Goal: Task Accomplishment & Management: Complete application form

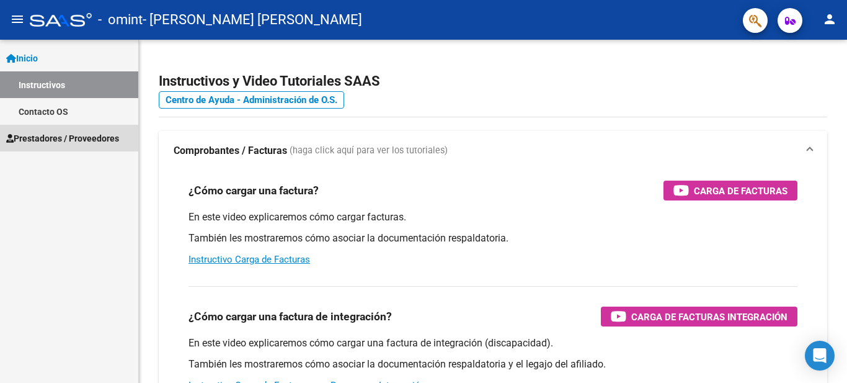
click at [66, 138] on span "Prestadores / Proveedores" at bounding box center [62, 138] width 113 height 14
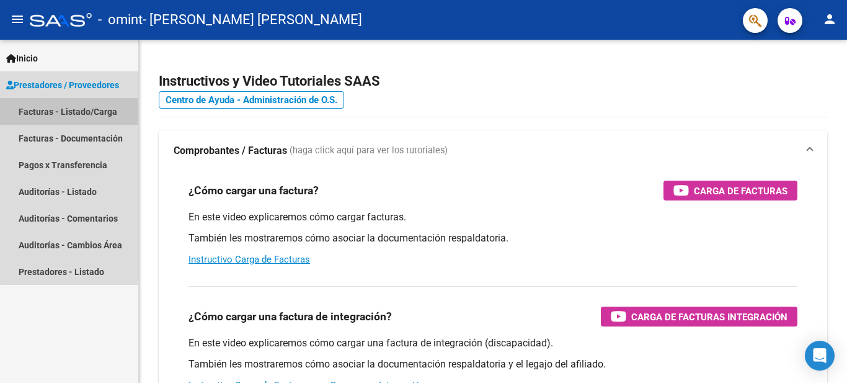
click at [81, 112] on link "Facturas - Listado/Carga" at bounding box center [69, 111] width 138 height 27
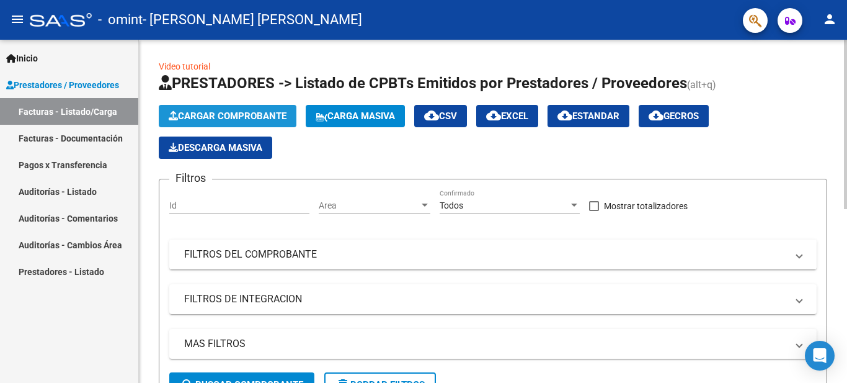
click at [233, 116] on span "Cargar Comprobante" at bounding box center [228, 115] width 118 height 11
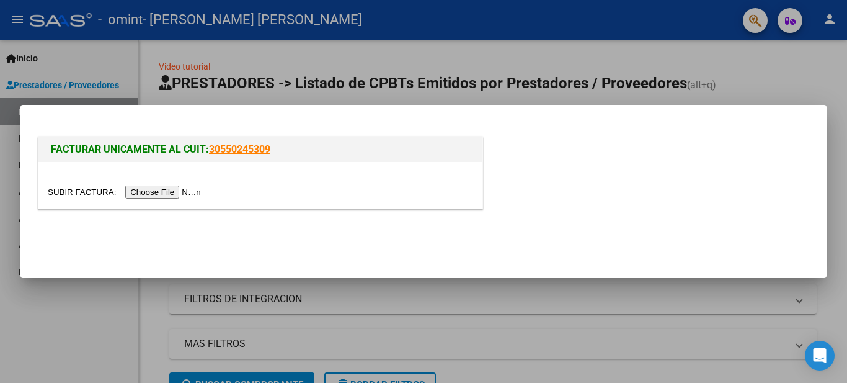
click at [190, 192] on input "file" at bounding box center [126, 191] width 157 height 13
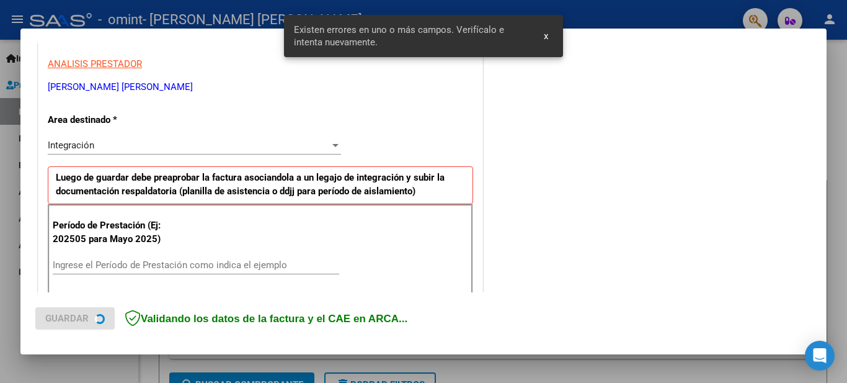
scroll to position [284, 0]
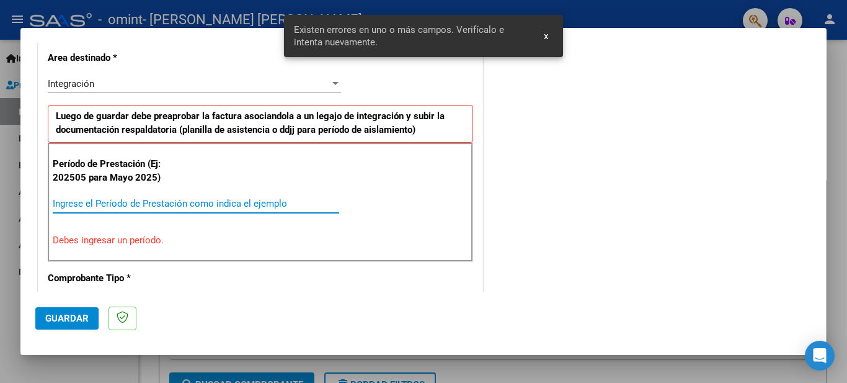
click at [131, 205] on input "Ingrese el Período de Prestación como indica el ejemplo" at bounding box center [196, 203] width 286 height 11
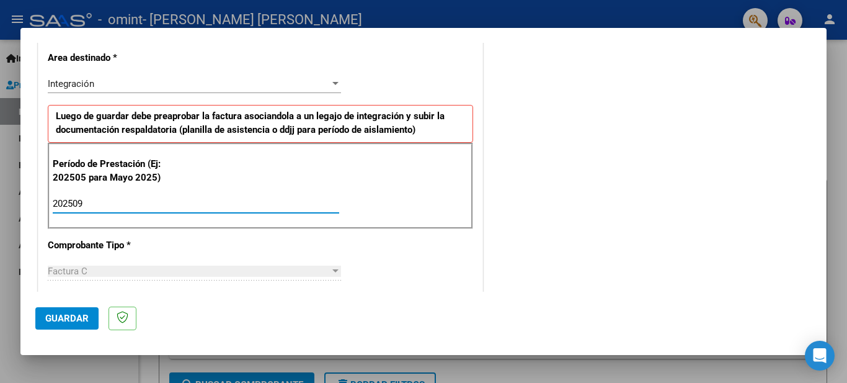
type input "202509"
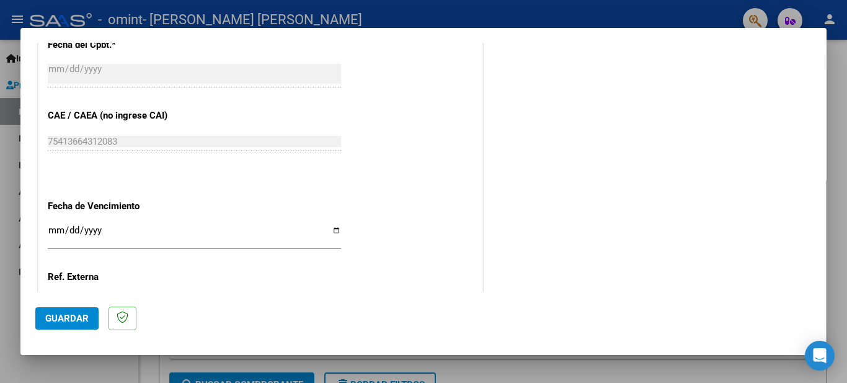
scroll to position [738, 0]
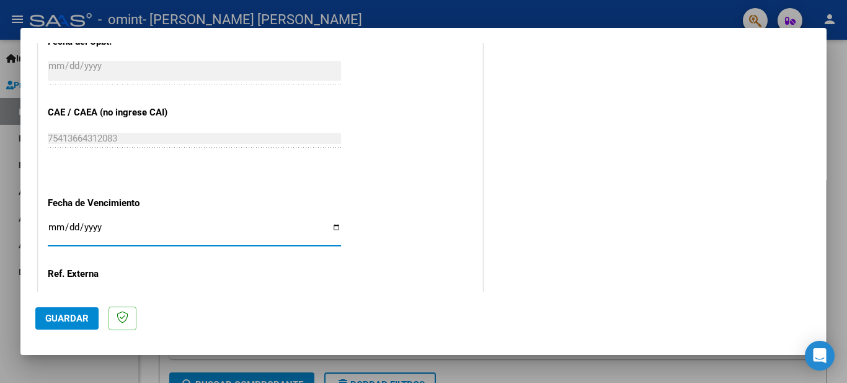
click at [332, 226] on input "Ingresar la fecha" at bounding box center [194, 232] width 293 height 20
type input "[DATE]"
click at [73, 312] on button "Guardar" at bounding box center [66, 318] width 63 height 22
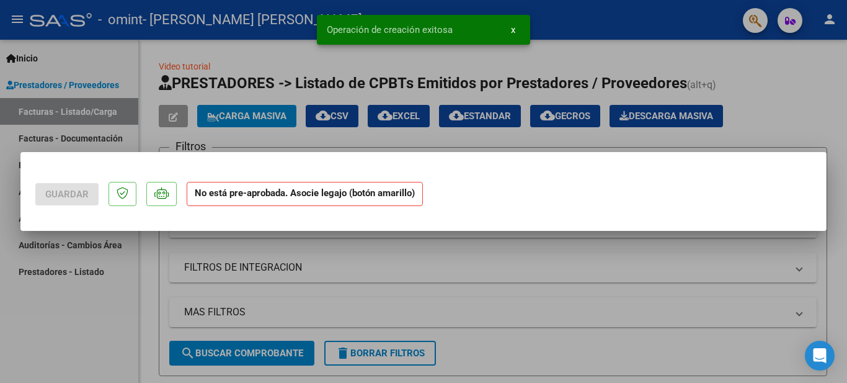
scroll to position [0, 0]
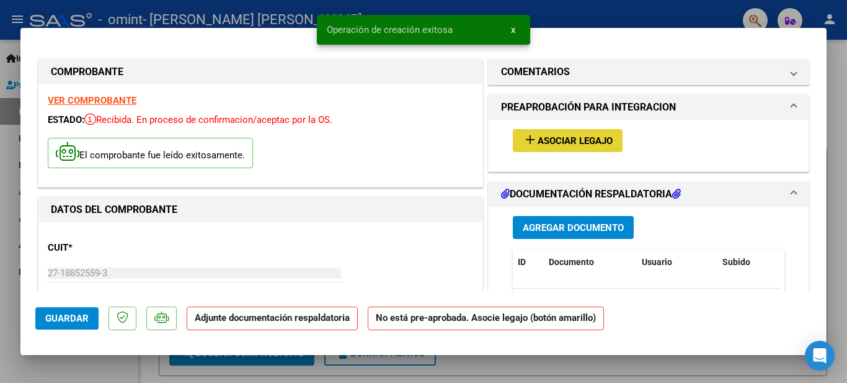
click at [531, 136] on mat-icon "add" at bounding box center [530, 139] width 15 height 15
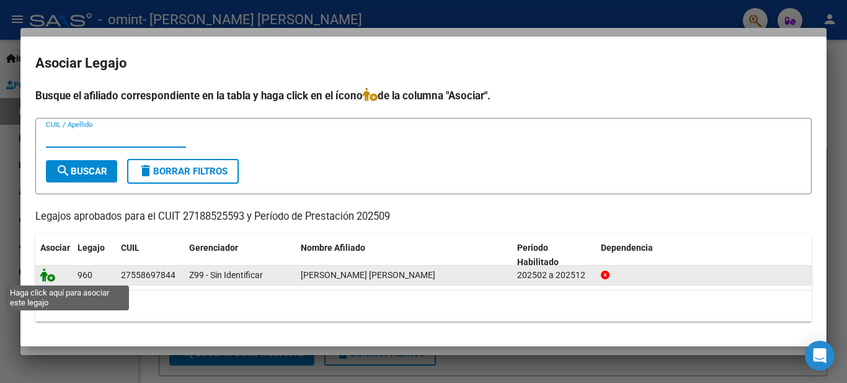
click at [53, 280] on icon at bounding box center [47, 275] width 15 height 14
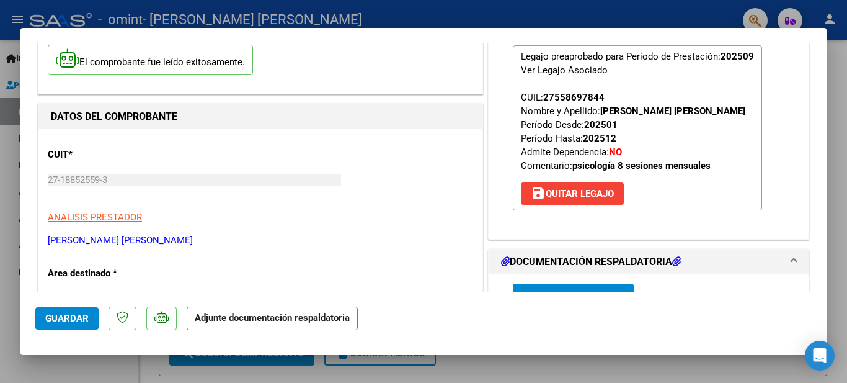
scroll to position [124, 0]
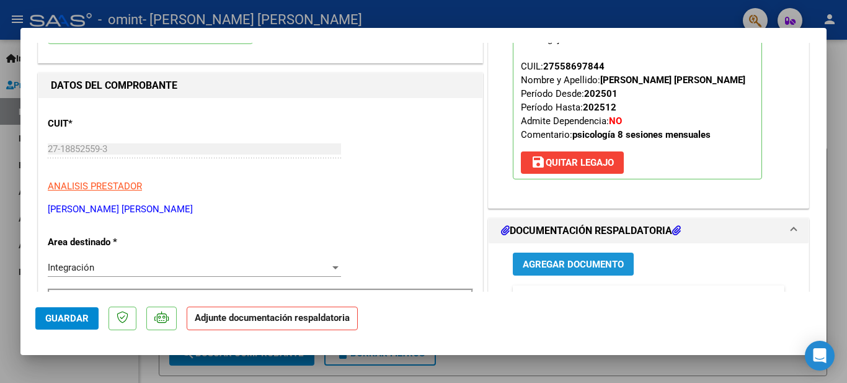
click at [566, 269] on span "Agregar Documento" at bounding box center [573, 264] width 101 height 11
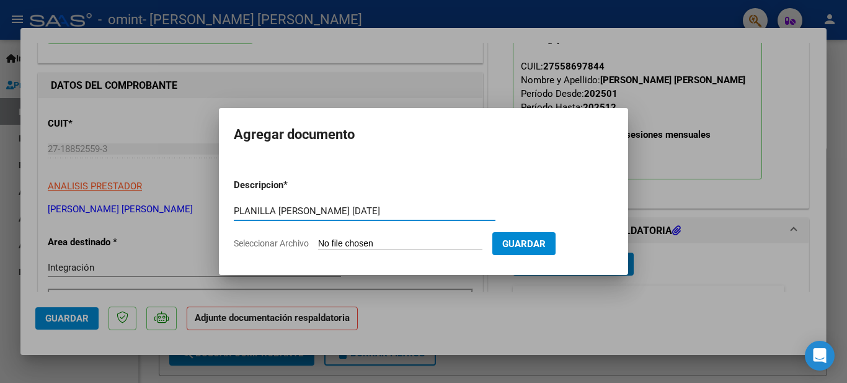
type input "PLANILLA [PERSON_NAME] [DATE]"
click at [435, 241] on input "Seleccionar Archivo" at bounding box center [400, 244] width 164 height 12
type input "C:\fakepath\PLAN ASIST [DATE] [PERSON_NAME].pdf"
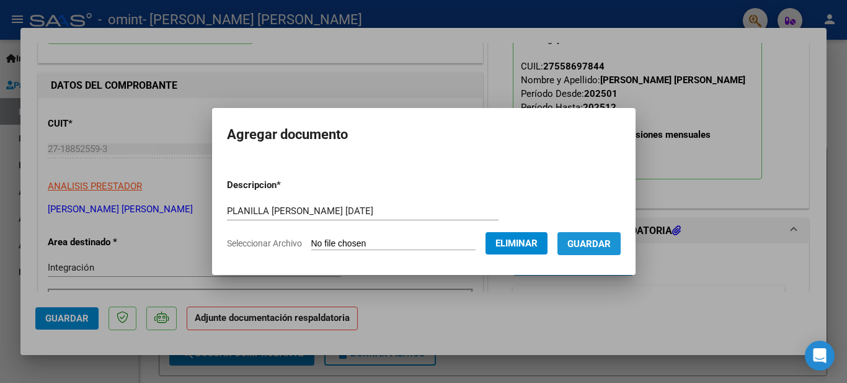
click at [603, 247] on span "Guardar" at bounding box center [588, 243] width 43 height 11
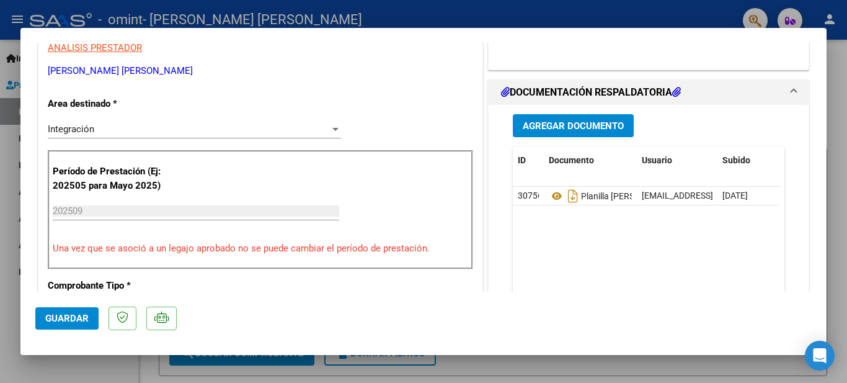
scroll to position [281, 0]
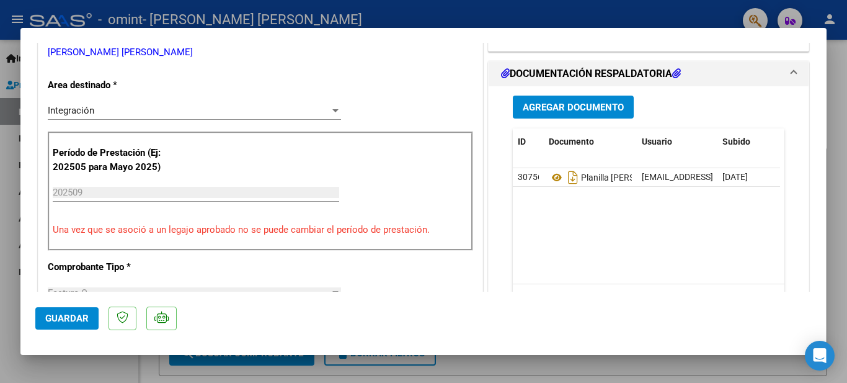
click at [49, 316] on span "Guardar" at bounding box center [66, 317] width 43 height 11
